Goal: Task Accomplishment & Management: Complete application form

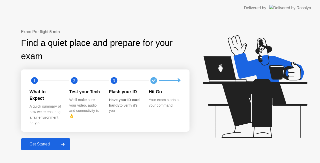
click at [53, 142] on div "Get Started" at bounding box center [40, 144] width 34 height 5
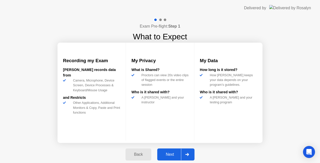
click at [163, 154] on div "Next" at bounding box center [170, 154] width 22 height 5
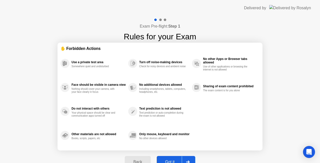
click at [168, 158] on button "Got it" at bounding box center [176, 162] width 39 height 12
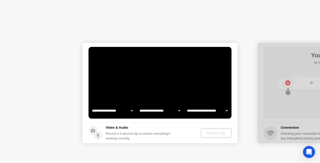
select select "**********"
select select "*******"
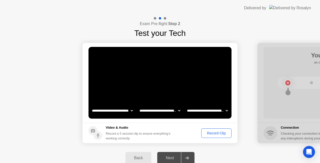
click at [216, 133] on div "Record Clip" at bounding box center [216, 133] width 27 height 4
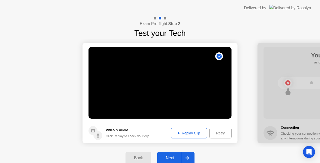
click at [175, 156] on div "Next" at bounding box center [170, 157] width 22 height 5
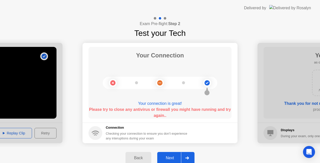
click at [172, 159] on div "Next" at bounding box center [170, 157] width 22 height 5
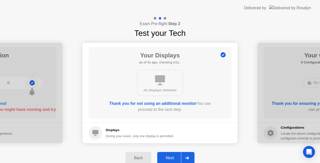
click at [171, 156] on div "Next" at bounding box center [170, 157] width 22 height 5
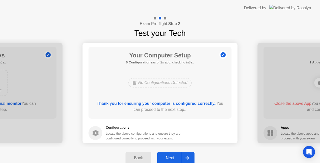
click at [175, 156] on div "Next" at bounding box center [170, 157] width 22 height 5
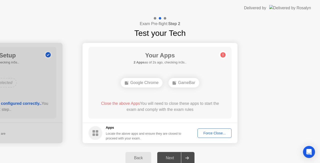
click at [216, 134] on div "Force Close..." at bounding box center [214, 133] width 31 height 4
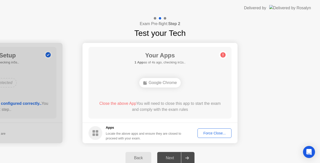
click at [215, 134] on div "Force Close..." at bounding box center [214, 133] width 31 height 4
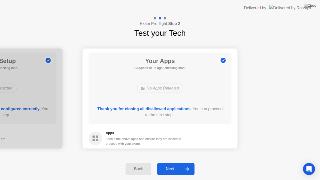
click at [175, 162] on div "Next" at bounding box center [170, 169] width 22 height 5
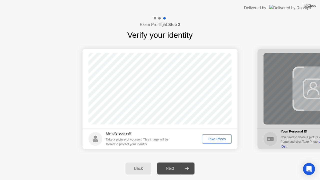
click at [213, 140] on div "Take Photo" at bounding box center [217, 139] width 26 height 4
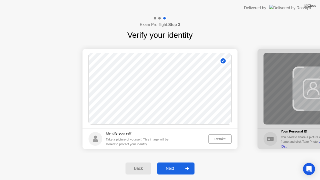
click at [177, 162] on div "Next" at bounding box center [170, 168] width 22 height 5
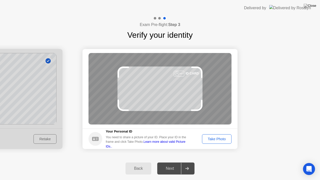
click at [219, 140] on div "Take Photo" at bounding box center [217, 139] width 26 height 4
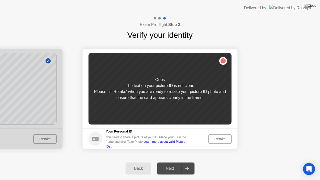
click at [224, 139] on div "Retake" at bounding box center [220, 139] width 20 height 4
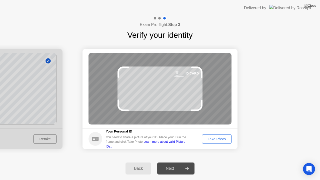
click at [221, 138] on div "Take Photo" at bounding box center [217, 139] width 26 height 4
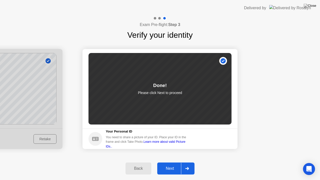
click at [176, 162] on button "Next" at bounding box center [175, 169] width 37 height 12
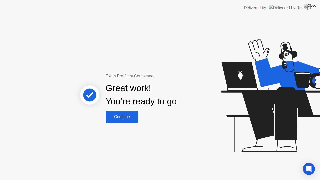
click at [128, 117] on div "Continue" at bounding box center [122, 117] width 30 height 5
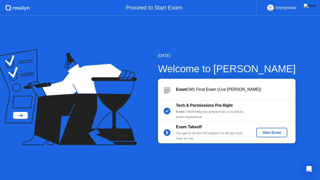
click at [273, 133] on div "Start Exam" at bounding box center [271, 133] width 27 height 4
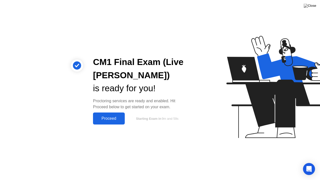
click at [115, 121] on div "Proceed" at bounding box center [109, 118] width 29 height 5
